Goal: Transaction & Acquisition: Book appointment/travel/reservation

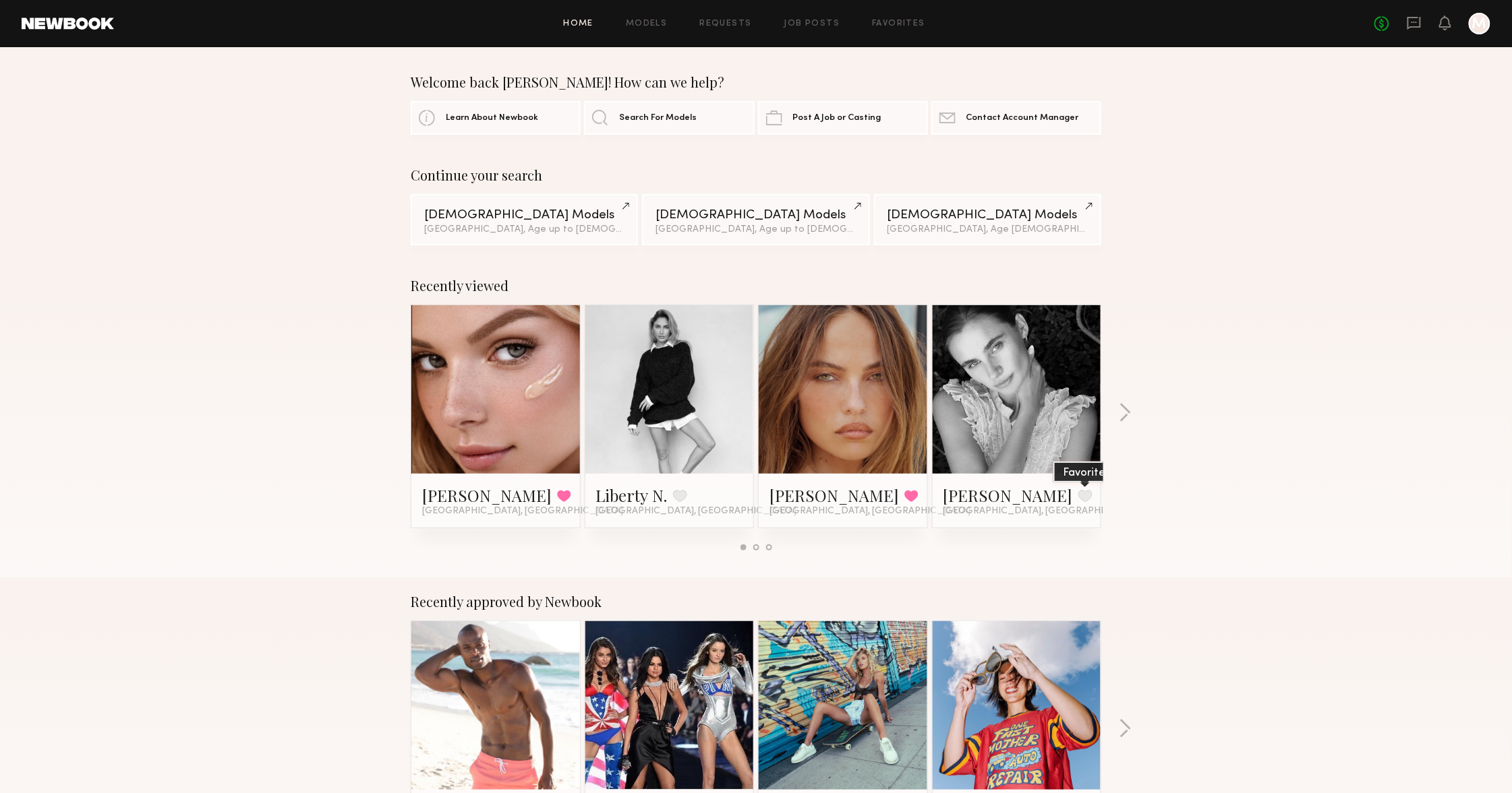
click at [1078, 500] on button at bounding box center [1086, 495] width 15 height 12
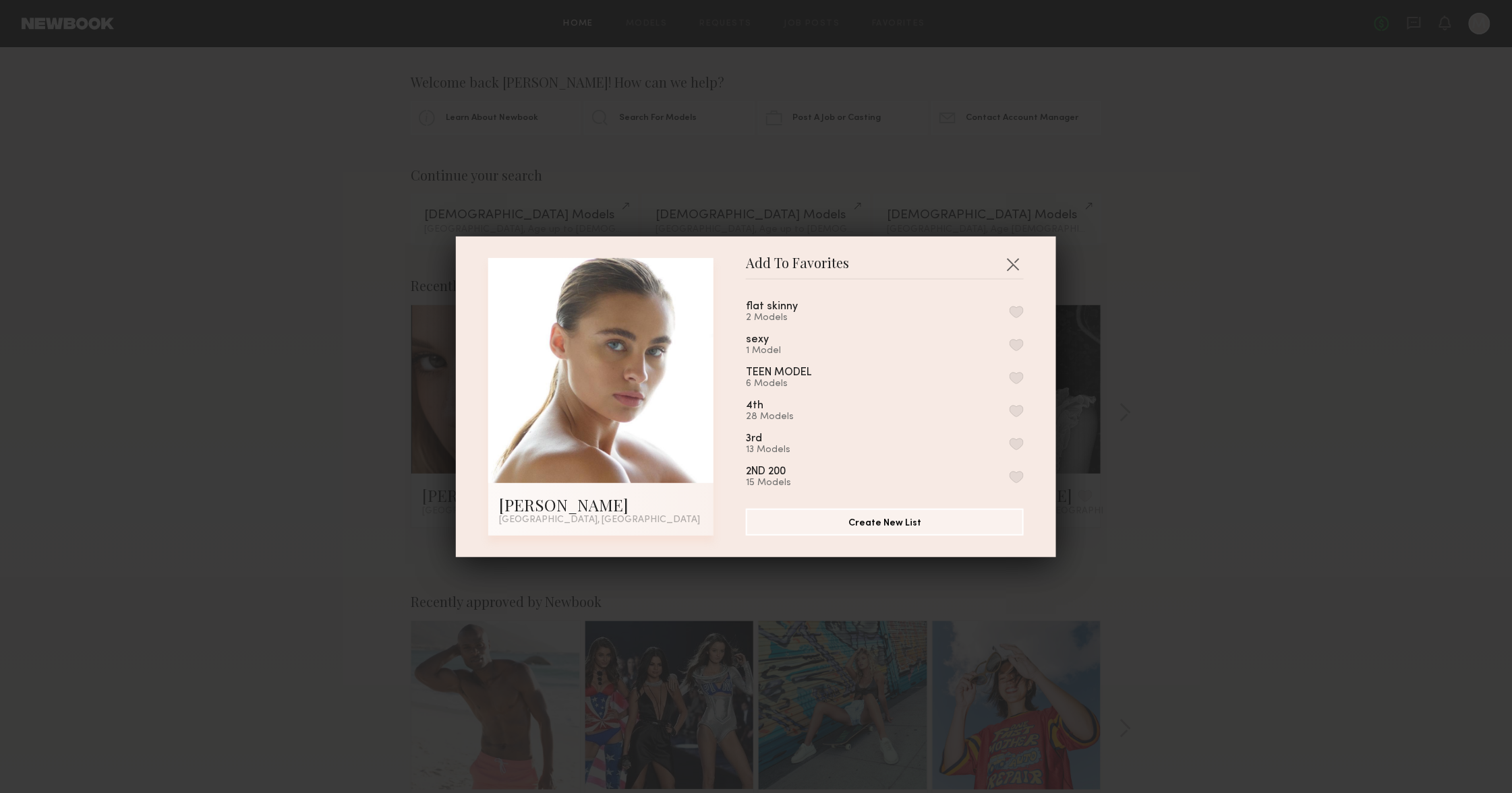
click at [1015, 349] on button "button" at bounding box center [1017, 344] width 15 height 12
click at [1007, 267] on button "button" at bounding box center [1013, 264] width 22 height 22
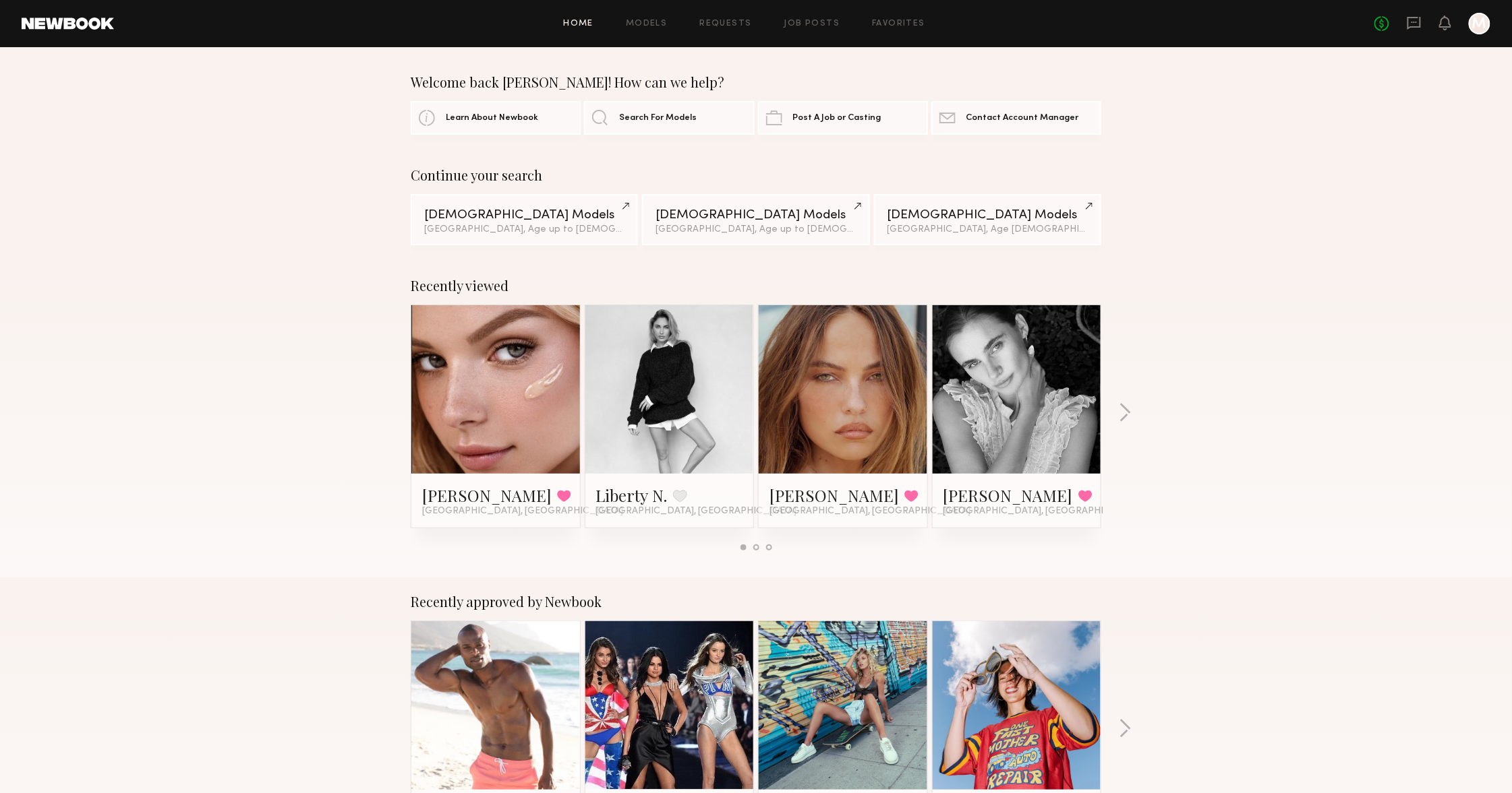
click at [653, 27] on div "Home Models Requests Job Posts Favorites Sign Out No fees up to $5,000 M" at bounding box center [802, 24] width 1376 height 22
click at [650, 25] on link "Models" at bounding box center [646, 24] width 41 height 9
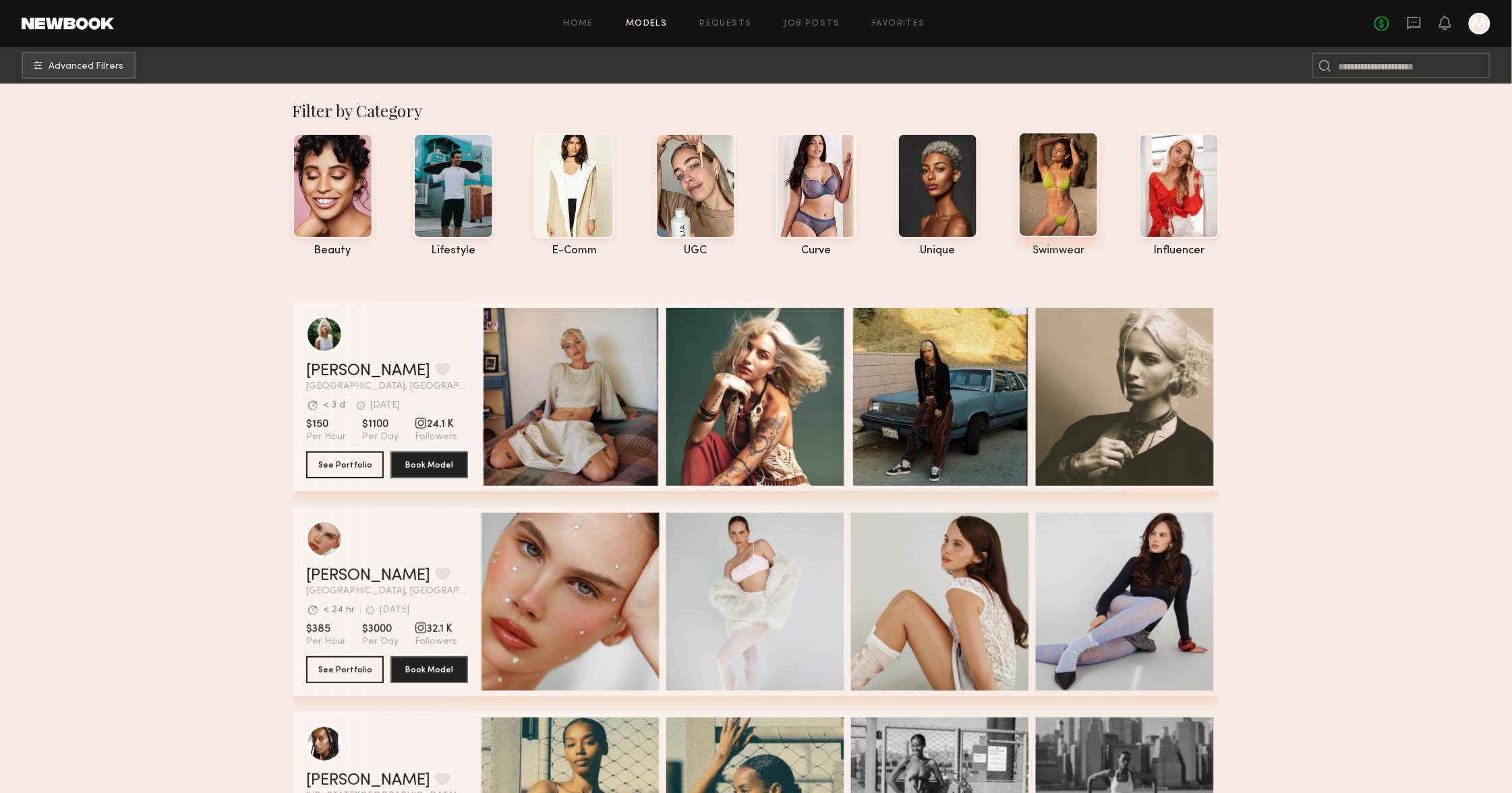
click at [1040, 184] on div at bounding box center [1058, 184] width 80 height 105
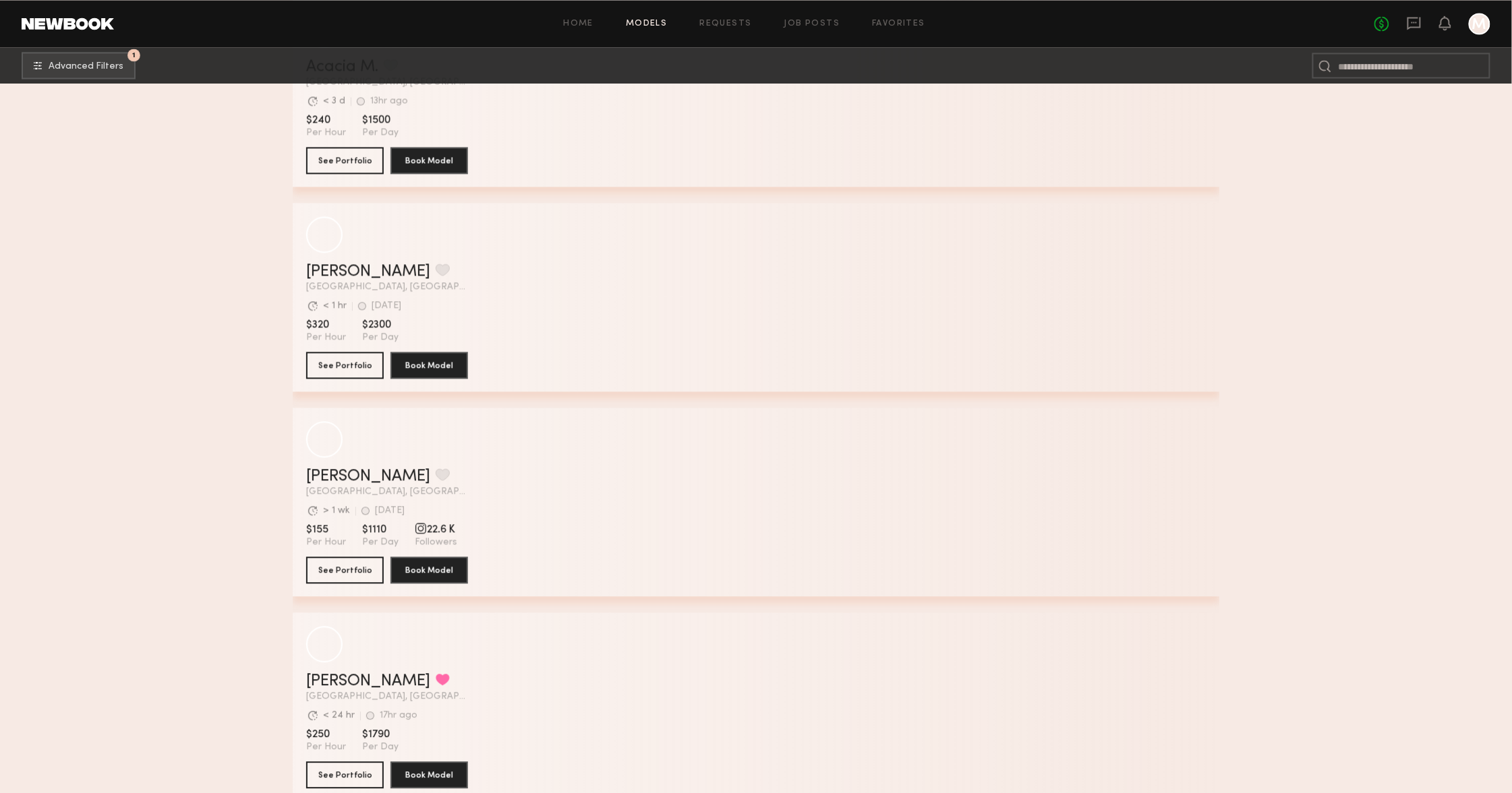
scroll to position [1256, 0]
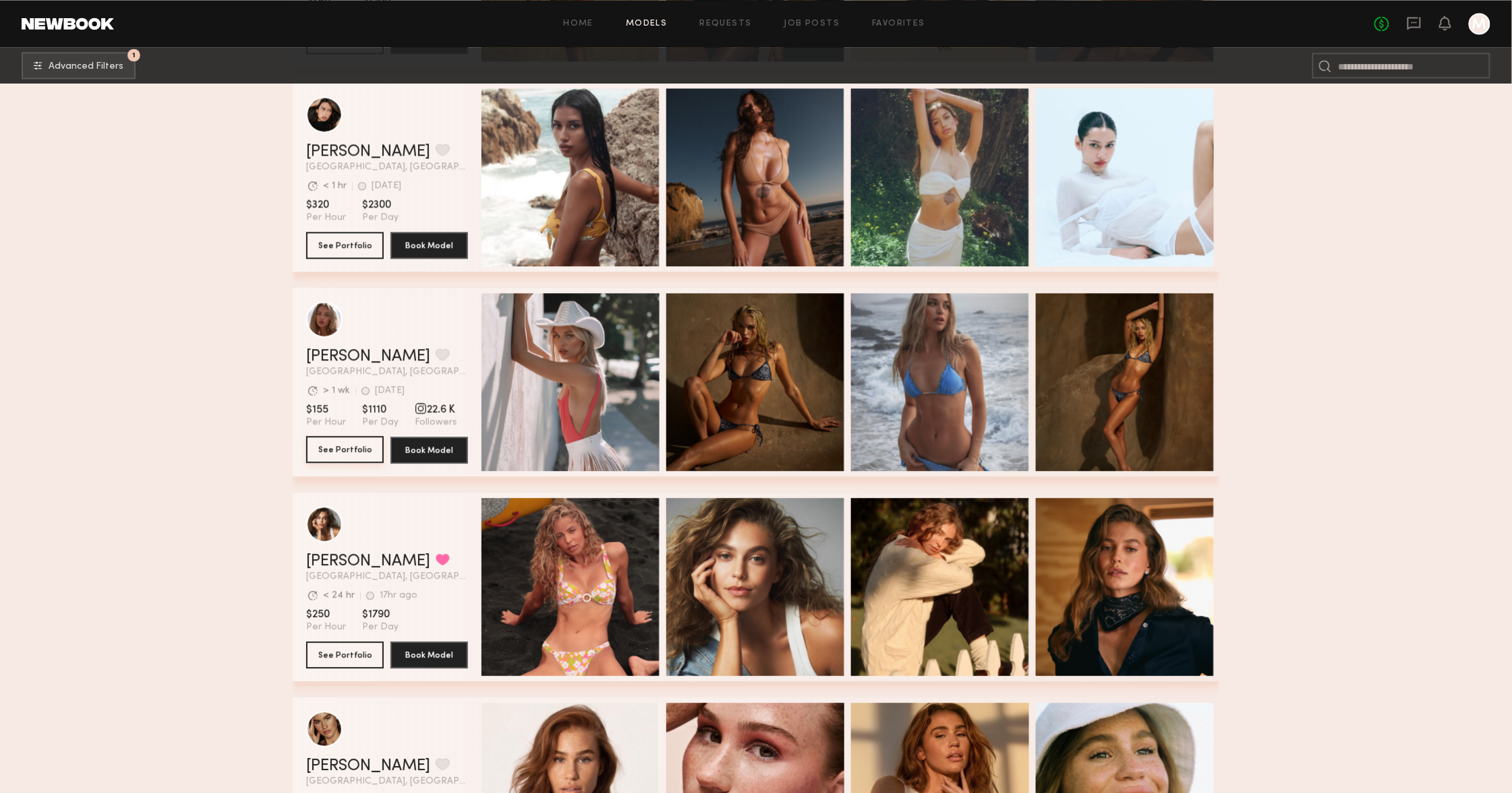
click at [360, 454] on button "See Portfolio" at bounding box center [344, 450] width 77 height 27
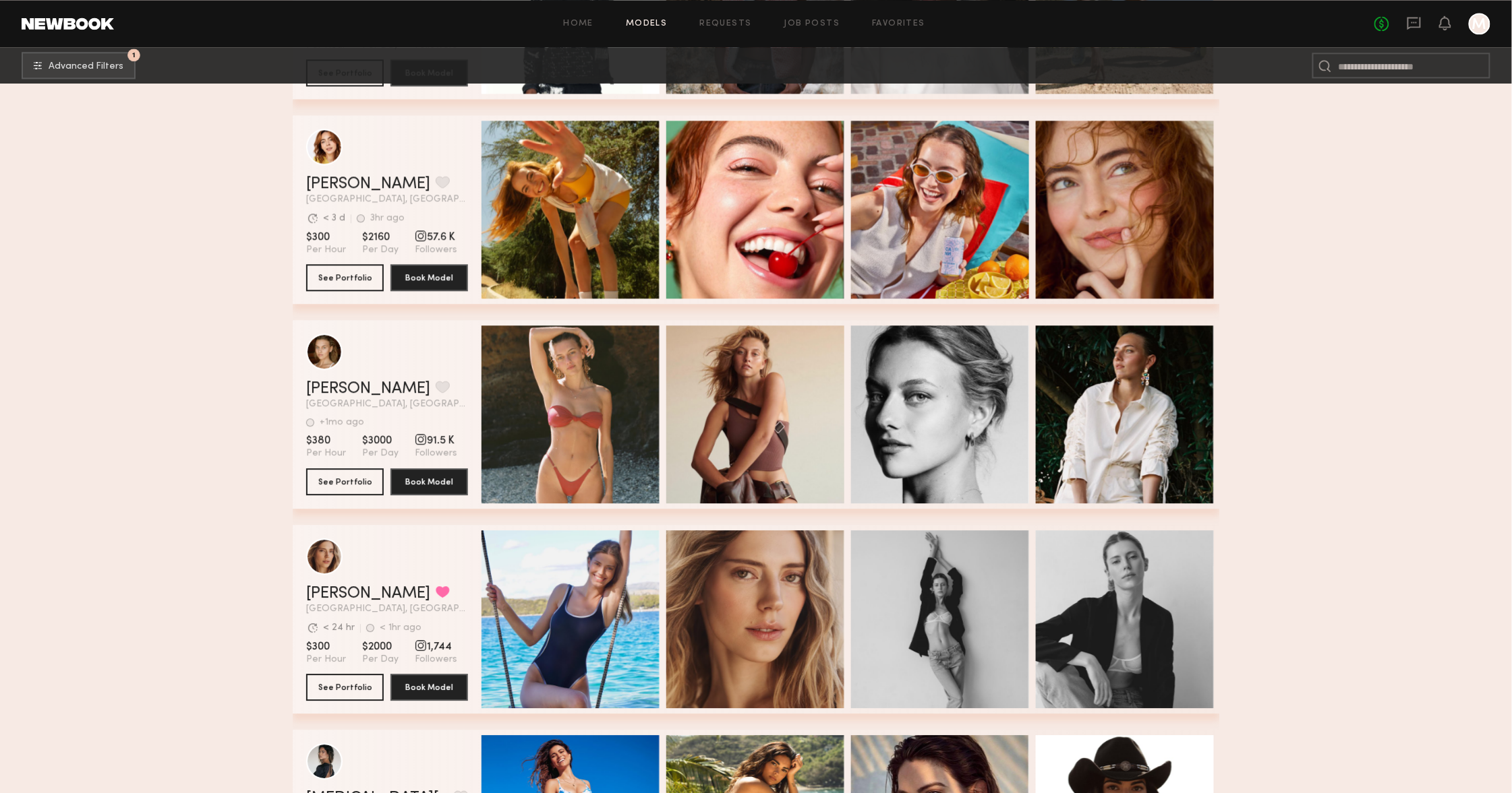
scroll to position [8194, 0]
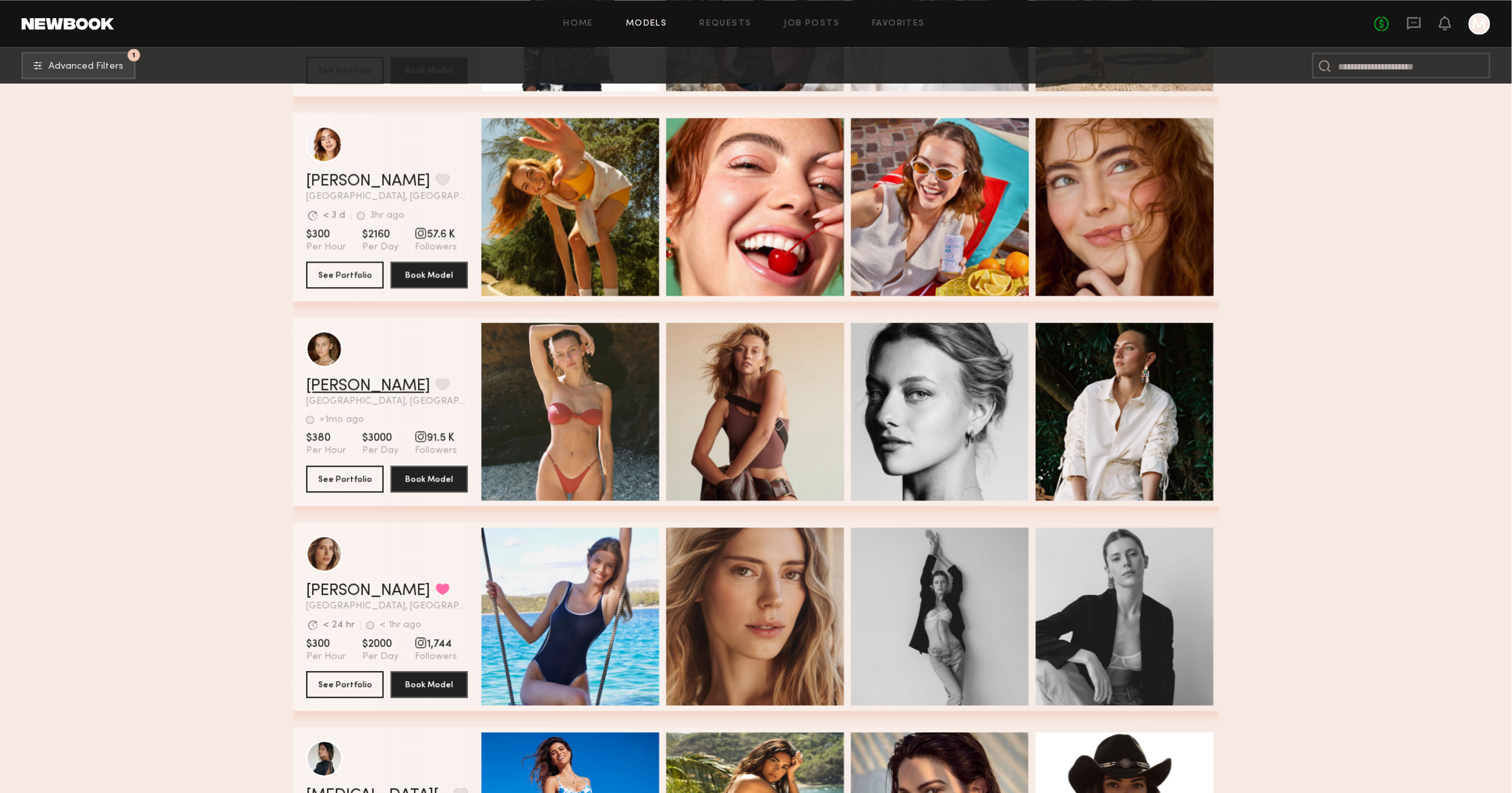
click at [333, 387] on link "Ella K." at bounding box center [368, 386] width 124 height 16
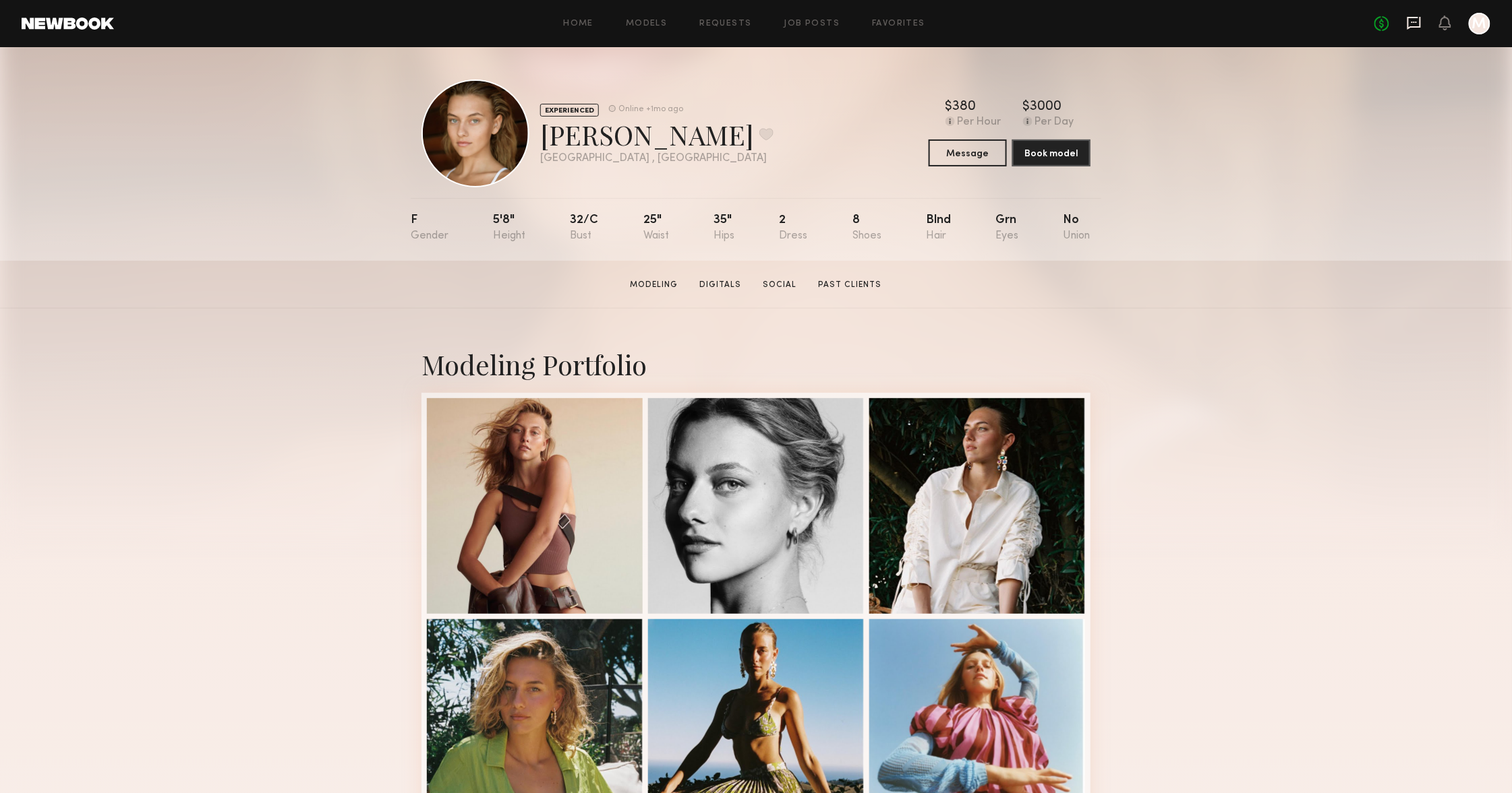
click at [1406, 22] on icon at bounding box center [1414, 23] width 15 height 15
